Goal: Task Accomplishment & Management: Use online tool/utility

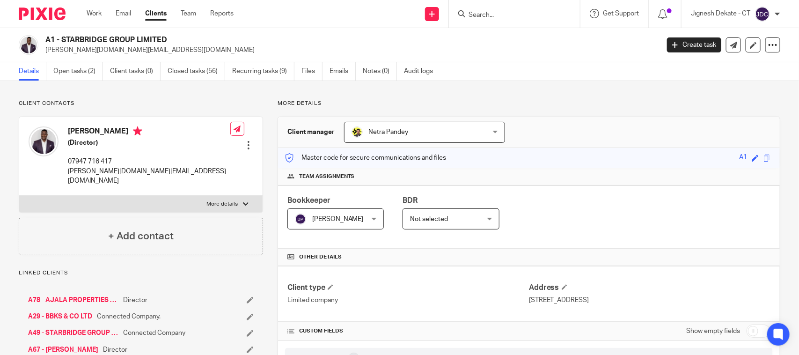
scroll to position [643, 0]
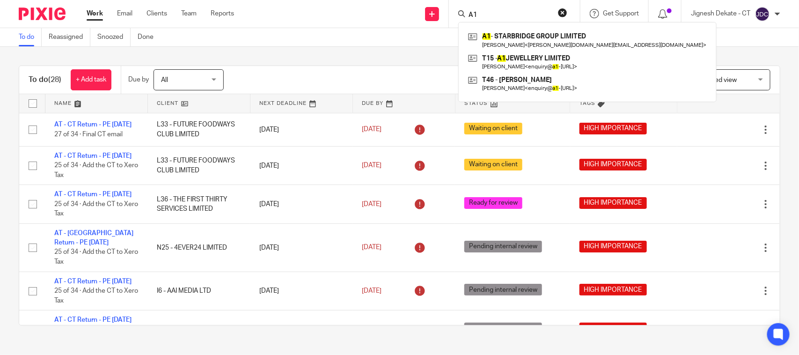
scroll to position [246, 0]
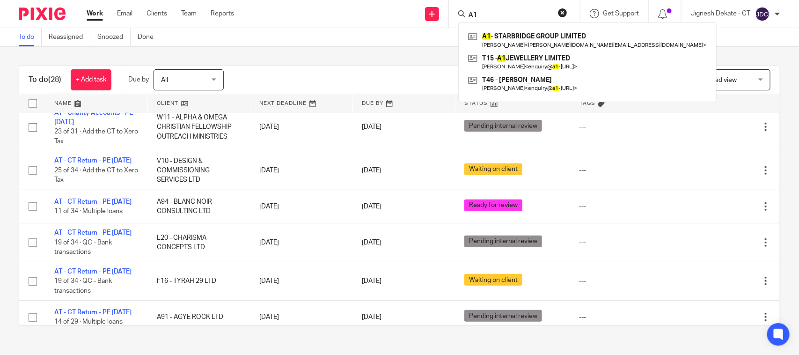
click at [36, 38] on link "To do" at bounding box center [30, 37] width 23 height 18
